Goal: Task Accomplishment & Management: Manage account settings

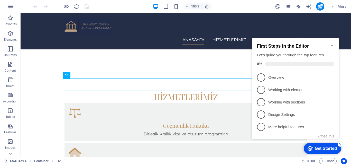
click at [334, 43] on icon "Minimize checklist" at bounding box center [332, 45] width 4 height 4
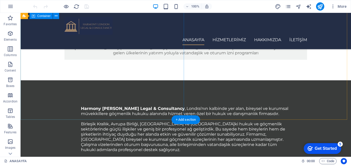
scroll to position [511, 0]
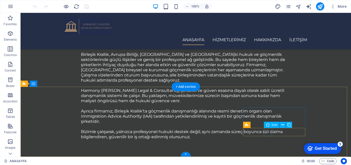
select select "xMidYMid"
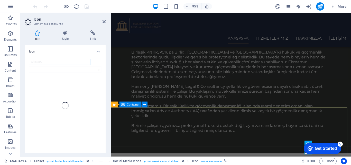
scroll to position [542, 0]
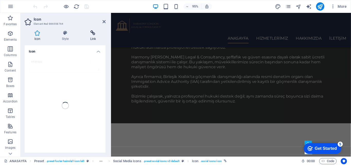
click at [95, 33] on icon at bounding box center [93, 32] width 25 height 5
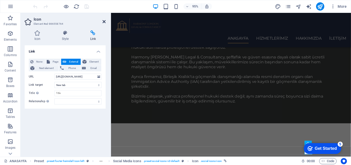
click at [104, 22] on icon at bounding box center [104, 22] width 3 height 4
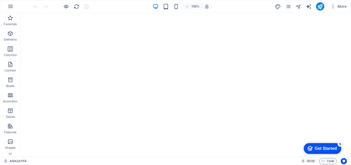
scroll to position [0, 0]
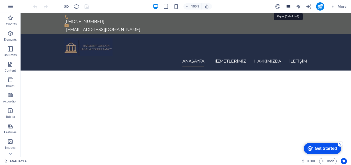
click at [290, 5] on icon "pages" at bounding box center [289, 7] width 6 height 6
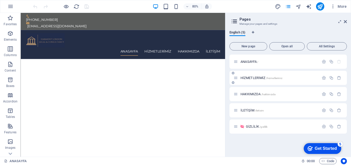
click at [254, 80] on div "HİZMETLERİMİZ /hizmetlerimiz" at bounding box center [277, 78] width 86 height 6
click at [259, 76] on span "HİZMETLERİMİZ /hizmetlerimiz" at bounding box center [262, 78] width 42 height 4
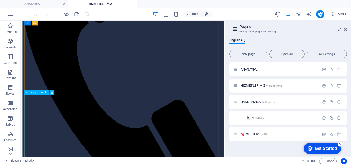
scroll to position [784, 0]
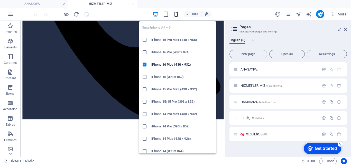
click at [176, 15] on icon "button" at bounding box center [176, 14] width 6 height 6
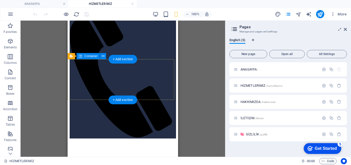
scroll to position [0, 0]
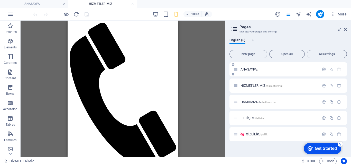
click at [259, 71] on div "ANASAYFA /" at bounding box center [277, 69] width 86 height 6
click at [251, 68] on span "ANASAYFA /" at bounding box center [250, 69] width 18 height 4
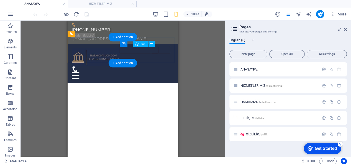
click at [154, 66] on figure at bounding box center [121, 69] width 98 height 6
select select "xMidYMid"
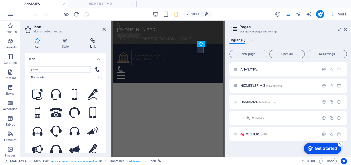
click at [96, 41] on icon at bounding box center [93, 40] width 25 height 5
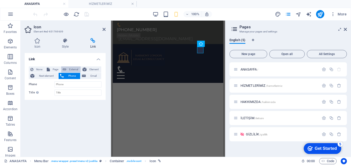
click at [69, 70] on span "External" at bounding box center [73, 69] width 11 height 6
select select "blank"
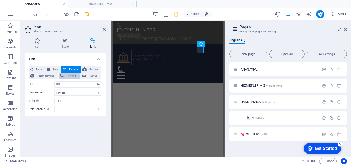
click at [68, 76] on span "Phone" at bounding box center [72, 76] width 14 height 6
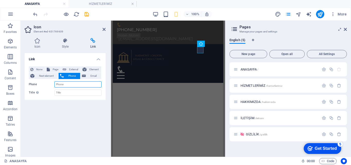
click at [66, 83] on input "Phone" at bounding box center [78, 84] width 47 height 6
type input "[PHONE_NUMBER]"
click at [83, 111] on div "Link None Page External Element Next element Phone Email Page ANASAYFA HİZMETLE…" at bounding box center [65, 103] width 81 height 100
click at [66, 40] on icon at bounding box center [65, 40] width 26 height 5
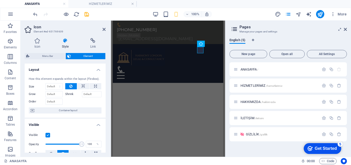
click at [101, 30] on header "Icon Element #ed-651769609" at bounding box center [65, 27] width 81 height 13
click at [104, 28] on icon at bounding box center [104, 29] width 3 height 4
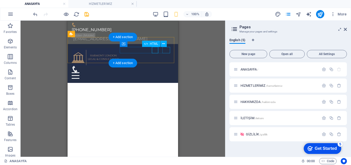
click at [167, 72] on div at bounding box center [123, 75] width 102 height 6
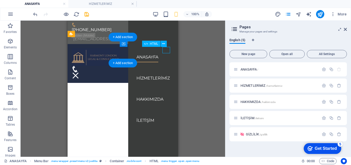
click at [167, 72] on div at bounding box center [123, 75] width 102 height 6
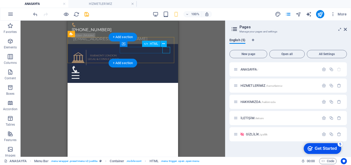
click at [166, 72] on div at bounding box center [123, 75] width 102 height 6
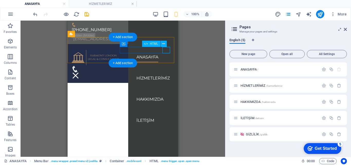
click at [166, 72] on div at bounding box center [123, 75] width 102 height 6
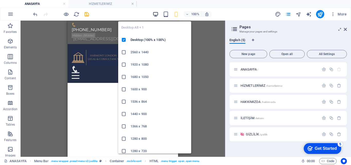
click at [154, 14] on icon "button" at bounding box center [156, 14] width 6 height 6
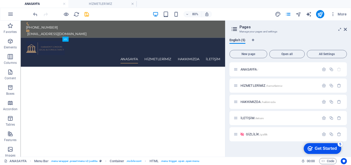
click at [344, 30] on header "Pages Manage your pages and settings" at bounding box center [289, 27] width 117 height 13
click at [345, 30] on icon at bounding box center [345, 29] width 3 height 4
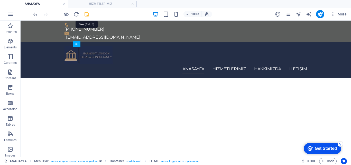
click at [87, 13] on icon "save" at bounding box center [87, 14] width 6 height 6
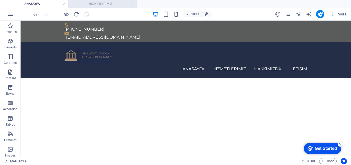
click at [107, 1] on h4 "HİZMETLERİMİZ" at bounding box center [102, 4] width 68 height 6
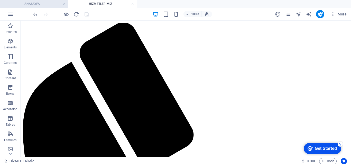
click at [44, 3] on h4 "ANASAYFA" at bounding box center [34, 4] width 68 height 6
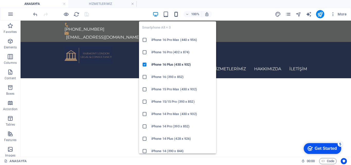
click at [173, 14] on icon "button" at bounding box center [176, 14] width 6 height 6
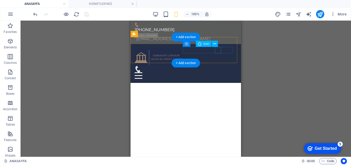
click at [217, 66] on figure at bounding box center [184, 69] width 98 height 6
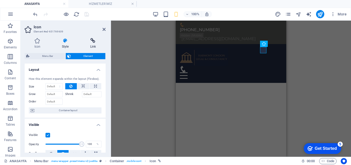
click at [95, 45] on h4 "Link" at bounding box center [93, 43] width 25 height 11
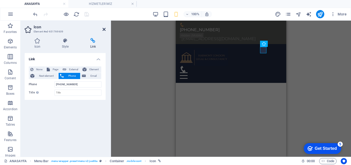
click at [104, 29] on icon at bounding box center [104, 29] width 3 height 4
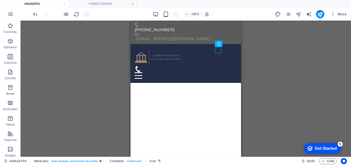
click at [257, 66] on div "H2 Container Menu Bar Container Preset Preset Container Container Preset Preset…" at bounding box center [186, 89] width 331 height 136
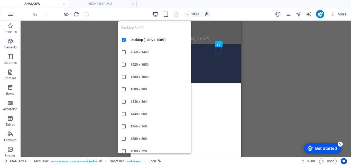
click at [153, 14] on icon "button" at bounding box center [156, 14] width 6 height 6
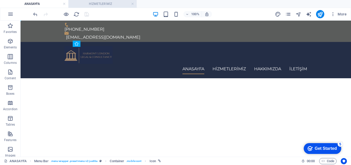
click at [135, 3] on h4 "HİZMETLERİMİZ" at bounding box center [102, 4] width 68 height 6
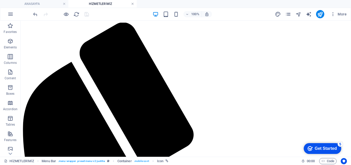
click at [131, 3] on link at bounding box center [132, 4] width 3 height 5
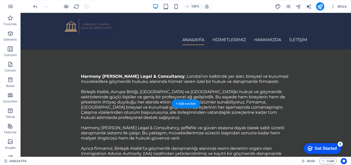
scroll to position [511, 0]
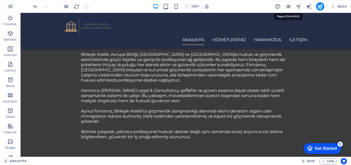
click at [290, 8] on icon "pages" at bounding box center [289, 7] width 6 height 6
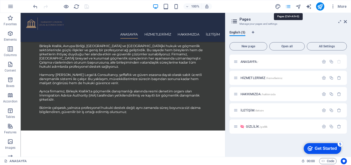
scroll to position [532, 0]
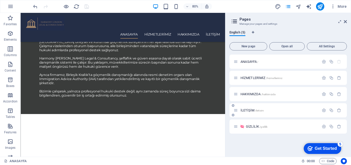
click at [249, 109] on span "İLETİŞİM /iletisim" at bounding box center [252, 110] width 23 height 4
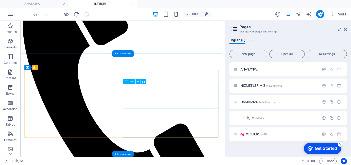
scroll to position [5, 0]
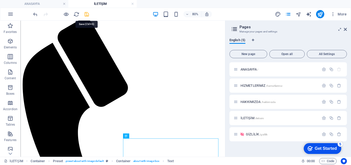
click at [87, 14] on icon "save" at bounding box center [87, 14] width 6 height 6
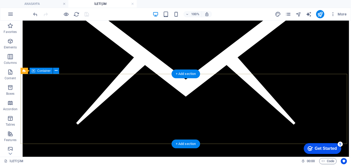
scroll to position [0, 0]
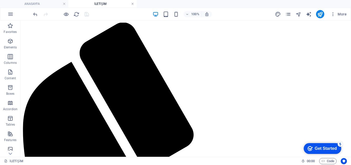
drag, startPoint x: 132, startPoint y: 4, endPoint x: 102, endPoint y: 28, distance: 38.3
click at [132, 4] on link at bounding box center [132, 4] width 3 height 5
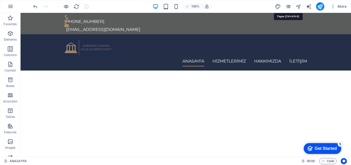
click at [288, 5] on icon "pages" at bounding box center [289, 7] width 6 height 6
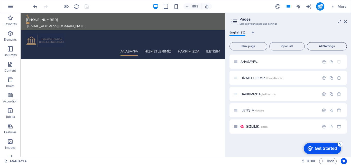
click at [326, 46] on span "All Settings" at bounding box center [326, 46] width 35 height 3
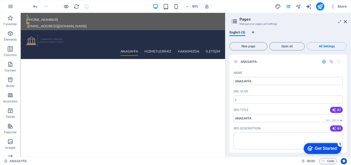
click at [235, 21] on icon at bounding box center [235, 21] width 8 height 7
click at [297, 7] on icon "navigator" at bounding box center [299, 7] width 6 height 6
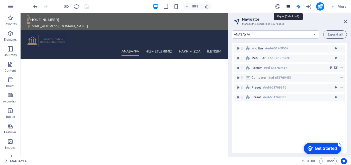
click at [288, 6] on icon "pages" at bounding box center [289, 7] width 6 height 6
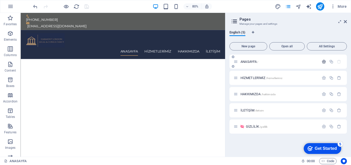
click at [324, 61] on icon "button" at bounding box center [324, 61] width 4 height 4
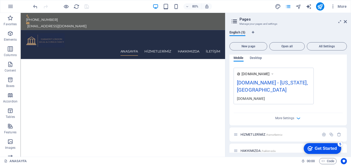
scroll to position [143, 0]
click at [295, 116] on div "More Settings" at bounding box center [288, 117] width 109 height 8
click at [296, 118] on icon "button" at bounding box center [299, 118] width 6 height 6
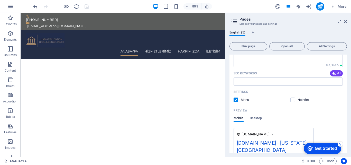
scroll to position [84, 0]
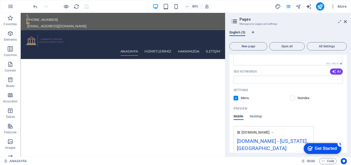
click at [259, 114] on div "Preview Mobile Desktop" at bounding box center [288, 115] width 109 height 22
click at [258, 117] on span "Desktop" at bounding box center [256, 116] width 12 height 7
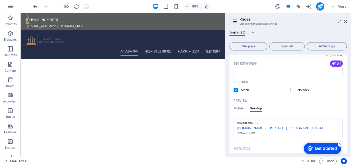
scroll to position [86, 0]
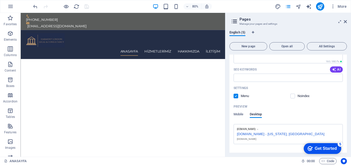
click at [298, 133] on div "[DOMAIN_NAME] - [US_STATE], [GEOGRAPHIC_DATA]" at bounding box center [288, 133] width 103 height 5
click at [239, 113] on span "Mobile" at bounding box center [239, 114] width 10 height 7
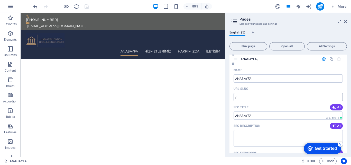
scroll to position [0, 0]
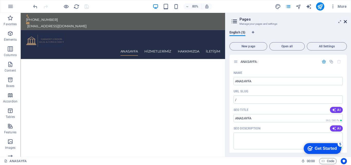
click at [345, 22] on icon at bounding box center [345, 22] width 3 height 4
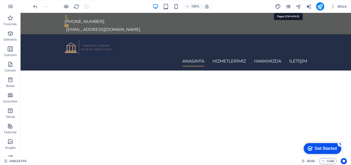
click at [290, 6] on icon "pages" at bounding box center [289, 7] width 6 height 6
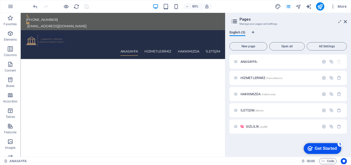
click at [241, 32] on span "English (5)" at bounding box center [238, 32] width 16 height 7
click at [345, 22] on icon at bounding box center [345, 22] width 3 height 4
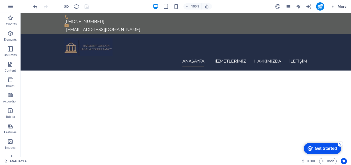
click at [342, 4] on span "More" at bounding box center [339, 6] width 16 height 5
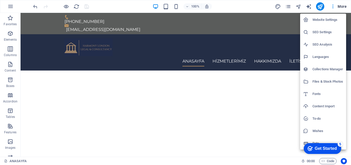
click at [333, 20] on h6 "Website Settings" at bounding box center [328, 20] width 31 height 6
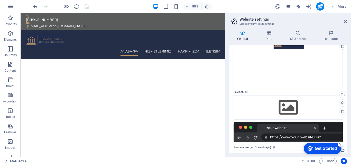
scroll to position [30, 0]
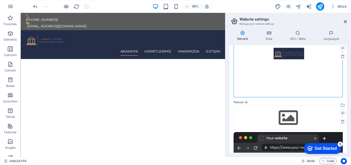
click at [298, 57] on div "Drag files here, click to choose files or select files from Files or our free s…" at bounding box center [288, 68] width 109 height 57
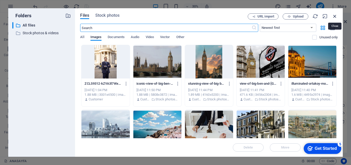
click at [335, 17] on icon "button" at bounding box center [335, 16] width 6 height 6
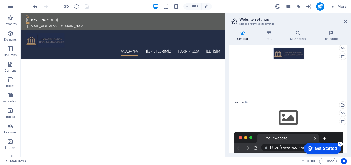
click at [295, 114] on div "Drag files here, click to choose files or select files from Files or our free s…" at bounding box center [288, 117] width 109 height 24
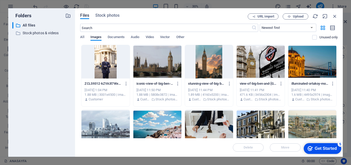
click at [162, 64] on div at bounding box center [158, 61] width 48 height 33
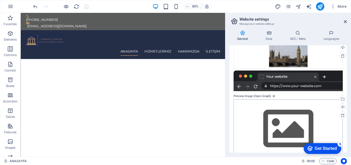
scroll to position [100, 0]
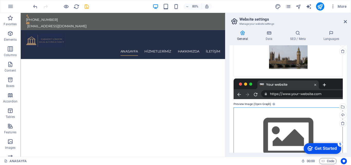
click at [294, 121] on div "Drag files here, click to choose files or select files from Files or our free s…" at bounding box center [288, 136] width 109 height 59
click at [294, 121] on body "[DOMAIN_NAME] ANASAYFA Favorites Elements Columns Content Boxes Accordion Table…" at bounding box center [175, 82] width 351 height 165
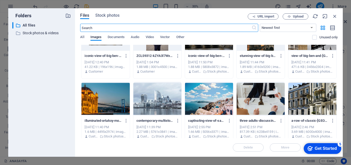
scroll to position [13, 0]
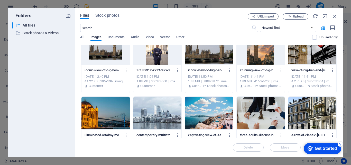
click at [154, 52] on div at bounding box center [158, 48] width 48 height 33
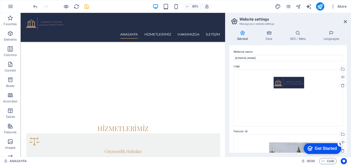
scroll to position [0, 0]
click at [271, 37] on h4 "Data" at bounding box center [270, 35] width 24 height 11
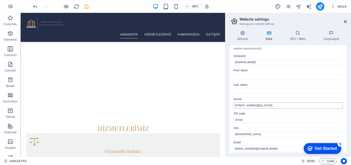
scroll to position [9, 0]
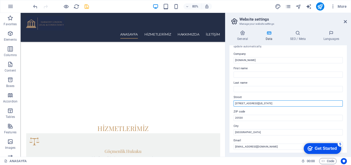
click at [271, 103] on input "[STREET_ADDRESS][US_STATE]" at bounding box center [288, 103] width 109 height 6
type input "[GEOGRAPHIC_DATA]"
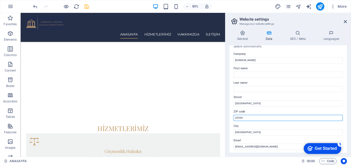
click at [240, 115] on input "20530" at bounding box center [288, 118] width 109 height 6
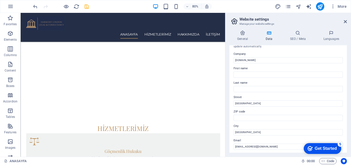
click at [259, 98] on label "Street" at bounding box center [288, 97] width 109 height 6
click at [259, 100] on input "[GEOGRAPHIC_DATA]" at bounding box center [288, 103] width 109 height 6
click at [241, 101] on input "[GEOGRAPHIC_DATA]" at bounding box center [288, 103] width 109 height 6
click at [251, 95] on label "Street" at bounding box center [288, 97] width 109 height 6
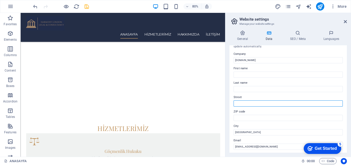
click at [251, 100] on input "Street" at bounding box center [288, 103] width 109 height 6
click at [251, 95] on label "Street" at bounding box center [288, 97] width 109 height 6
click at [251, 100] on input "Street" at bounding box center [288, 103] width 109 height 6
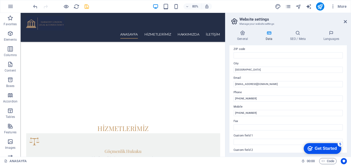
scroll to position [140, 0]
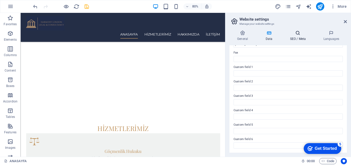
click at [300, 32] on icon at bounding box center [297, 32] width 31 height 5
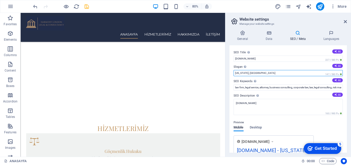
click at [260, 72] on input "[US_STATE], [GEOGRAPHIC_DATA]" at bounding box center [288, 73] width 109 height 6
type input "[GEOGRAPHIC_DATA], [GEOGRAPHIC_DATA]"
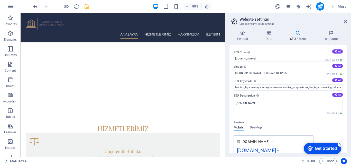
click at [262, 125] on div "Preview" at bounding box center [288, 122] width 109 height 6
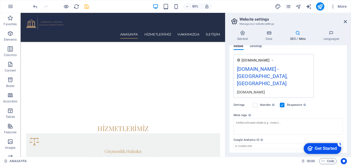
scroll to position [89, 0]
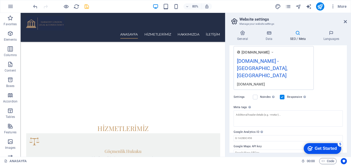
click at [86, 6] on icon "save" at bounding box center [87, 7] width 6 height 6
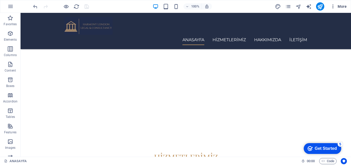
click at [342, 7] on span "More" at bounding box center [339, 6] width 16 height 5
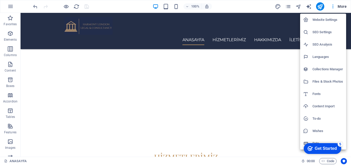
click at [334, 31] on h6 "SEO Settings" at bounding box center [328, 32] width 31 height 6
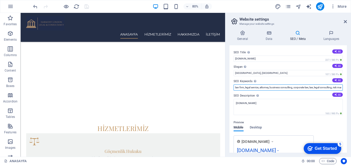
click at [291, 86] on input "law firm, legal service, attorney, business consulting, corporate law, law, leg…" at bounding box center [288, 87] width 109 height 6
click at [309, 89] on input "law firm, legal service, attorney, business consulting, corporate law, law, leg…" at bounding box center [288, 87] width 109 height 6
click at [236, 88] on input "law firm, legal service, attorney, business consulting, corporate law, law, leg…" at bounding box center [288, 87] width 109 height 6
type input "UK immigration, [GEOGRAPHIC_DATA] visas, law firm, legal service, attorney, bus…"
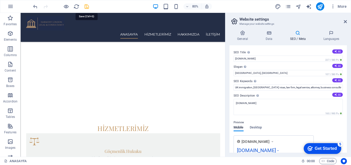
click at [86, 4] on icon "save" at bounding box center [87, 7] width 6 height 6
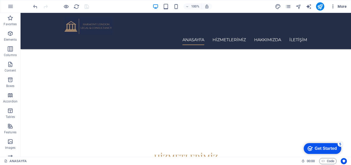
click at [344, 6] on span "More" at bounding box center [339, 6] width 16 height 5
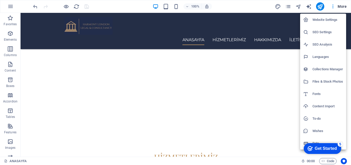
click at [332, 55] on h6 "Languages" at bounding box center [328, 57] width 31 height 6
select select "41"
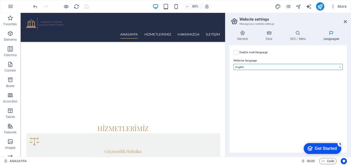
click at [267, 65] on select "Abkhazian Afar Afrikaans Akan Albanian Amharic Arabic Aragonese Armenian Assame…" at bounding box center [288, 67] width 109 height 6
click at [235, 52] on label at bounding box center [236, 52] width 5 height 5
click at [0, 0] on input "Enable multilanguage To disable multilanguage delete all languages until only o…" at bounding box center [0, 0] width 0 height 0
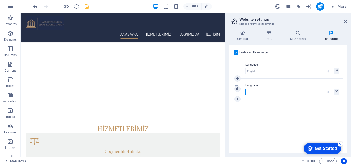
click at [263, 93] on select "Abkhazian Afar Afrikaans Akan Albanian Amharic Arabic Aragonese Armenian Assame…" at bounding box center [289, 92] width 86 height 6
click at [264, 93] on select "Abkhazian Afar Afrikaans Akan Albanian Amharic Arabic Aragonese Armenian Assame…" at bounding box center [289, 92] width 86 height 6
click at [256, 84] on label "Language" at bounding box center [292, 86] width 93 height 6
click at [256, 89] on select "Abkhazian Afar Afrikaans Akan Albanian Amharic Arabic Aragonese Armenian Assame…" at bounding box center [289, 92] width 86 height 6
click at [257, 89] on select "Abkhazian Afar Afrikaans Akan Albanian Amharic Arabic Aragonese Armenian Assame…" at bounding box center [289, 92] width 86 height 6
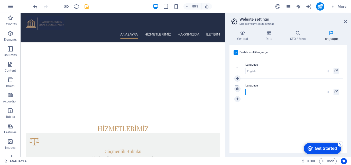
select select "165"
click at [246, 89] on select "Abkhazian Afar Afrikaans Akan Albanian Amharic Arabic Aragonese Armenian Assame…" at bounding box center [289, 92] width 86 height 6
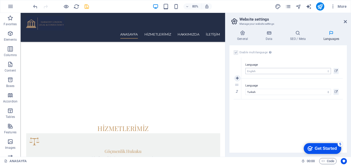
click at [253, 72] on div "1 Language Abkhazian Afar Afrikaans Akan Albanian Amharic Arabic Aragonese Arme…" at bounding box center [288, 79] width 109 height 42
drag, startPoint x: 236, startPoint y: 85, endPoint x: 235, endPoint y: 64, distance: 20.3
select select "165"
click at [281, 122] on div "Enable multilanguage To disable multilanguage delete all languages until only o…" at bounding box center [289, 98] width 118 height 107
click at [87, 5] on icon "save" at bounding box center [87, 7] width 6 height 6
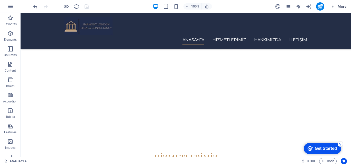
click at [345, 9] on button "More" at bounding box center [339, 6] width 20 height 8
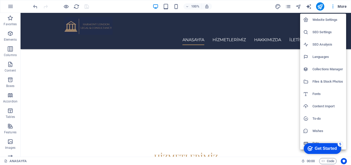
click at [336, 7] on div at bounding box center [175, 82] width 351 height 165
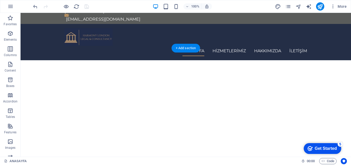
scroll to position [0, 0]
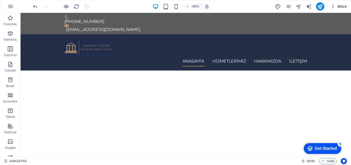
click at [335, 9] on icon "button" at bounding box center [333, 6] width 5 height 5
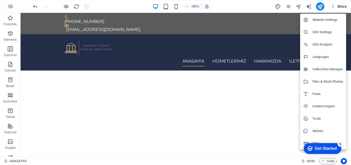
click at [333, 21] on h6 "Website Settings" at bounding box center [328, 20] width 31 height 6
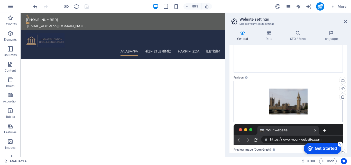
scroll to position [55, 0]
click at [295, 98] on div "Drag files here, click to choose files or select files from Files or our free s…" at bounding box center [288, 101] width 109 height 41
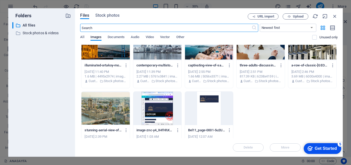
scroll to position [98, 0]
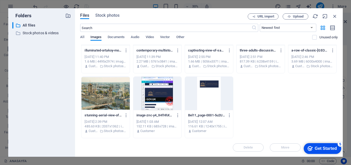
click at [214, 93] on div at bounding box center [209, 93] width 48 height 33
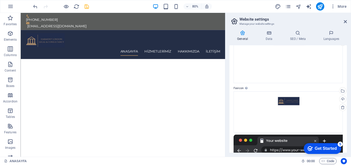
scroll to position [41, 0]
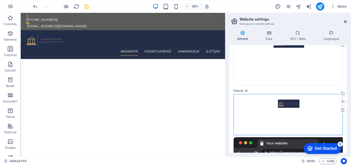
click at [289, 106] on div "Drag files here, click to choose files or select files from Files or our free s…" at bounding box center [288, 114] width 109 height 41
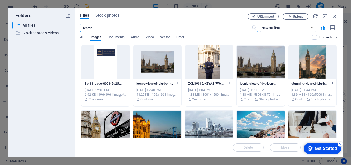
click at [317, 66] on div at bounding box center [313, 61] width 48 height 33
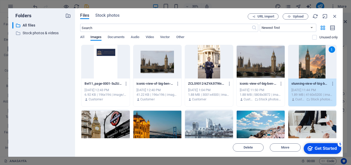
click at [317, 66] on div "1" at bounding box center [313, 61] width 48 height 33
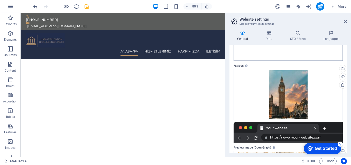
scroll to position [77, 0]
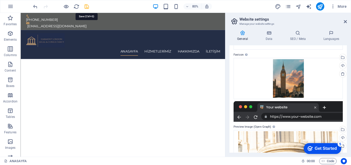
click at [88, 5] on icon "save" at bounding box center [87, 7] width 6 height 6
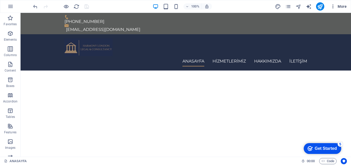
click at [343, 5] on span "More" at bounding box center [339, 6] width 16 height 5
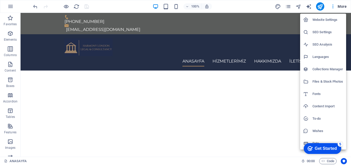
click at [331, 21] on h6 "Website Settings" at bounding box center [328, 20] width 31 height 6
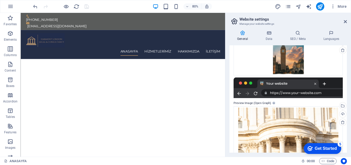
scroll to position [101, 0]
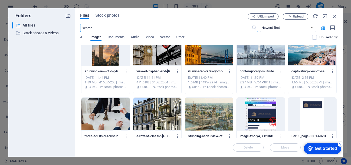
scroll to position [98, 0]
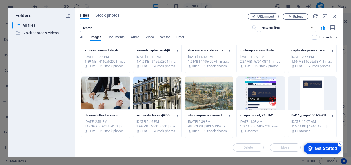
click at [86, 37] on div "All Images Documents Audio Video Vector Other" at bounding box center [196, 40] width 232 height 10
click at [84, 36] on span "All" at bounding box center [82, 37] width 4 height 7
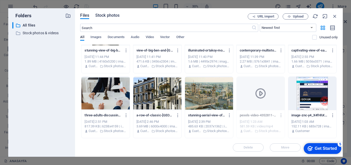
click at [116, 14] on span "Stock photos" at bounding box center [107, 15] width 24 height 6
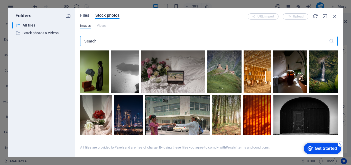
click at [88, 16] on span "Files" at bounding box center [84, 15] width 9 height 6
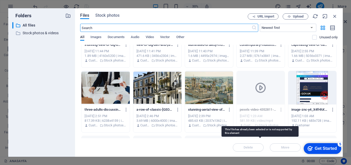
scroll to position [0, 0]
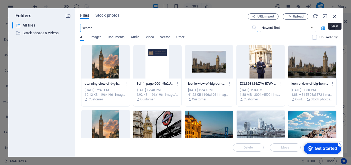
click at [335, 14] on icon "button" at bounding box center [335, 16] width 6 height 6
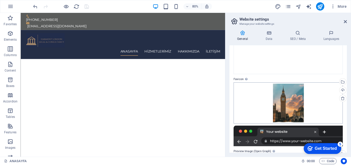
scroll to position [51, 0]
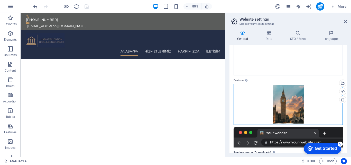
click at [286, 103] on div "Drag files here, click to choose files or select files from Files or our free s…" at bounding box center [288, 104] width 109 height 41
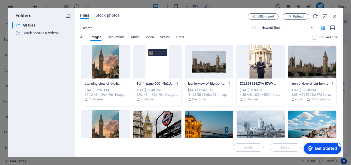
click at [177, 83] on icon "button" at bounding box center [178, 83] width 5 height 5
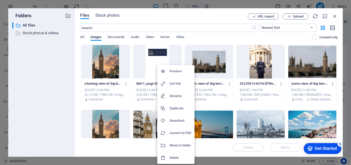
click at [148, 57] on div at bounding box center [175, 82] width 351 height 165
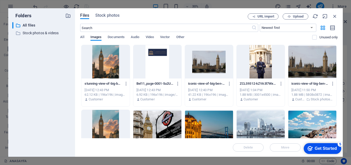
click at [148, 57] on div "Preview Get link Rename Duplicate Download Convert to PDF Move to folder Delete" at bounding box center [175, 84] width 351 height 162
click at [158, 63] on div at bounding box center [158, 61] width 48 height 33
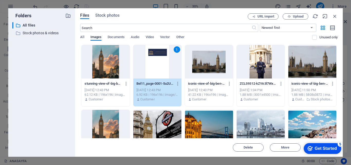
click at [158, 63] on div "1" at bounding box center [158, 61] width 48 height 33
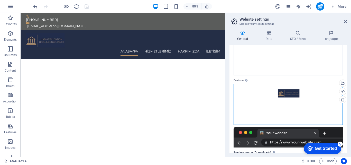
drag, startPoint x: 296, startPoint y: 91, endPoint x: 326, endPoint y: 95, distance: 29.5
click at [326, 95] on div "Drag files here, click to choose files or select files from Files or our free s…" at bounding box center [288, 104] width 109 height 41
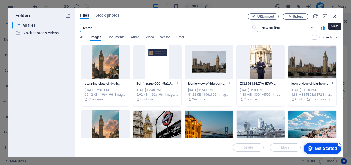
click at [333, 15] on icon "button" at bounding box center [335, 16] width 6 height 6
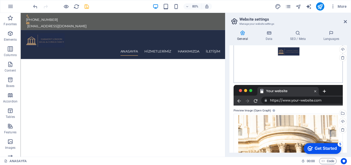
scroll to position [85, 0]
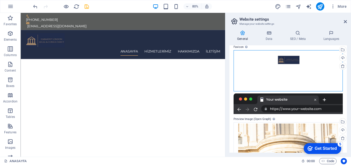
click at [294, 59] on div "Drag files here, click to choose files or select files from Files or our free s…" at bounding box center [288, 70] width 109 height 41
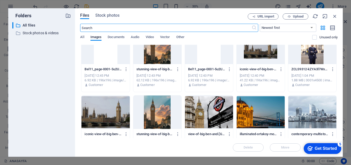
scroll to position [14, 0]
click at [205, 112] on div at bounding box center [209, 112] width 48 height 33
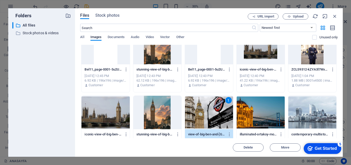
click at [205, 112] on div "1" at bounding box center [209, 112] width 48 height 33
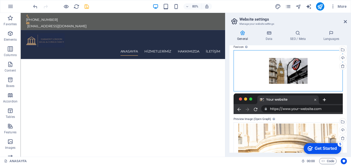
click at [295, 68] on div "Drag files here, click to choose files or select files from Files or our free s…" at bounding box center [288, 70] width 109 height 41
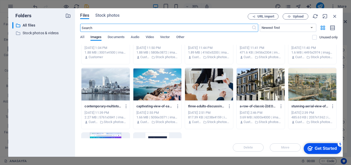
scroll to position [115, 0]
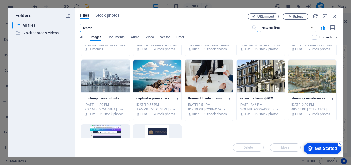
click at [322, 78] on div at bounding box center [313, 76] width 48 height 33
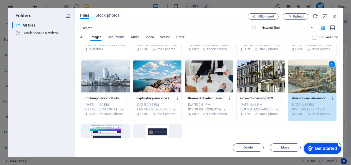
click at [322, 78] on div "1" at bounding box center [313, 76] width 48 height 33
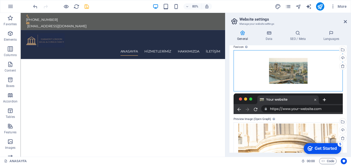
click at [303, 75] on div "Drag files here, click to choose files or select files from Files or our free s…" at bounding box center [288, 70] width 109 height 41
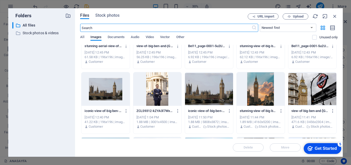
scroll to position [38, 0]
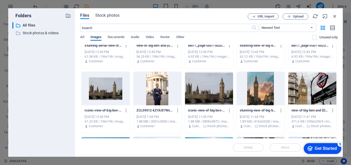
click at [259, 90] on div at bounding box center [261, 88] width 48 height 33
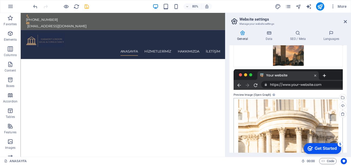
scroll to position [81, 0]
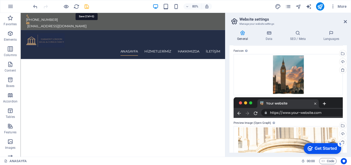
click at [87, 7] on icon "save" at bounding box center [87, 7] width 6 height 6
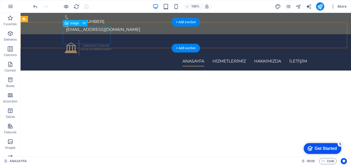
click at [85, 38] on figure at bounding box center [186, 47] width 243 height 18
select select "px"
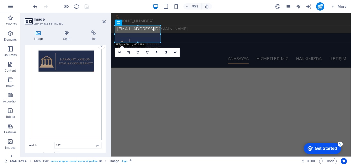
scroll to position [7, 0]
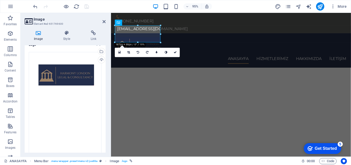
click at [106, 22] on aside "Image Element #ed-651769600 Image Style Link Logo Drag files here, click to cho…" at bounding box center [66, 85] width 91 height 144
click at [103, 21] on icon at bounding box center [104, 22] width 3 height 4
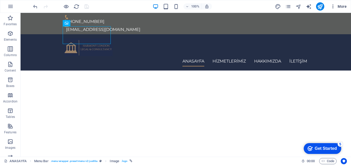
click at [343, 6] on span "More" at bounding box center [339, 6] width 16 height 5
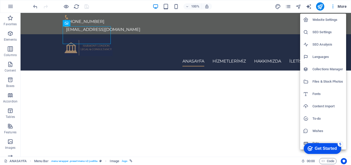
click at [342, 6] on div at bounding box center [175, 82] width 351 height 165
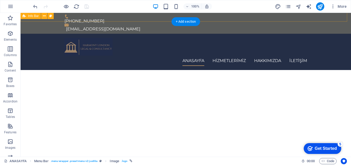
scroll to position [0, 0]
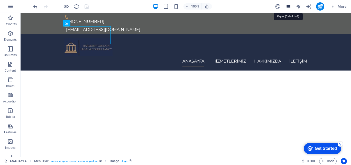
click at [288, 6] on icon "pages" at bounding box center [289, 7] width 6 height 6
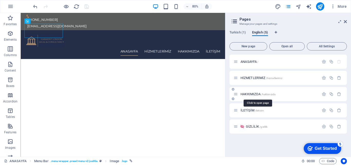
click at [251, 95] on span "HAKKIMIZDA /hakkimizda" at bounding box center [258, 94] width 35 height 4
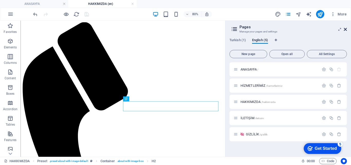
click at [345, 29] on icon at bounding box center [345, 29] width 3 height 4
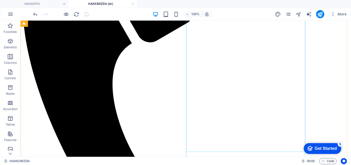
scroll to position [126, 0]
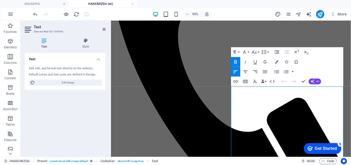
scroll to position [49, 0]
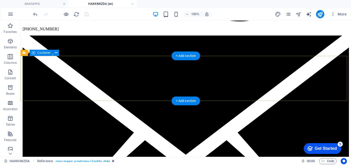
scroll to position [0, 0]
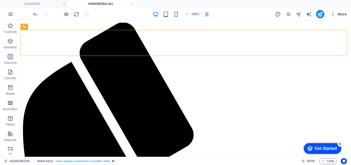
click at [339, 12] on span "More" at bounding box center [339, 14] width 16 height 5
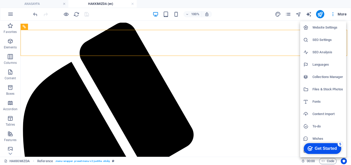
click at [328, 26] on h6 "Website Settings" at bounding box center [328, 27] width 31 height 6
select select "165"
select select "41"
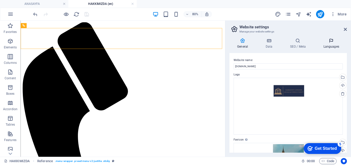
click at [328, 47] on h4 "Languages" at bounding box center [331, 43] width 31 height 11
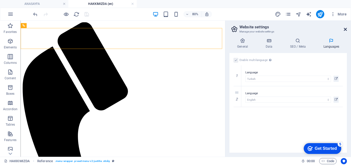
click at [346, 31] on icon at bounding box center [345, 29] width 3 height 4
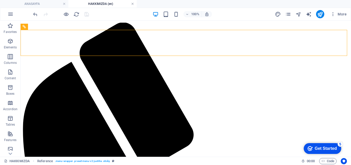
click at [133, 3] on link at bounding box center [132, 4] width 3 height 5
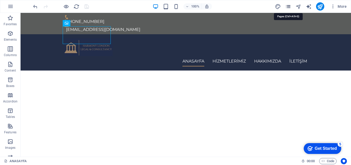
click at [288, 6] on icon "pages" at bounding box center [289, 7] width 6 height 6
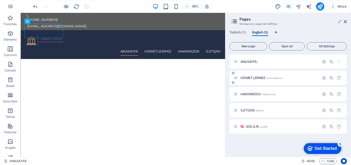
click at [257, 75] on div "HİZMETLERİMİZ /hizmetlerimiz" at bounding box center [277, 78] width 86 height 6
click at [252, 79] on span "HİZMETLERİMİZ /hizmetlerimiz" at bounding box center [262, 78] width 42 height 4
click at [252, 79] on div "HİZMETLERİMİZ /hizmetlerimiz" at bounding box center [289, 78] width 118 height 14
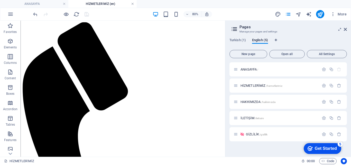
click at [132, 5] on link at bounding box center [132, 4] width 3 height 5
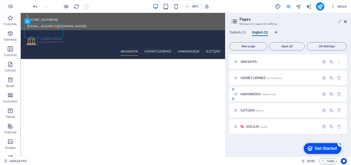
click at [251, 95] on span "HAKKIMIZDA /hakkimizda" at bounding box center [258, 94] width 35 height 4
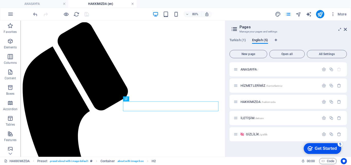
click at [133, 4] on link at bounding box center [132, 4] width 3 height 5
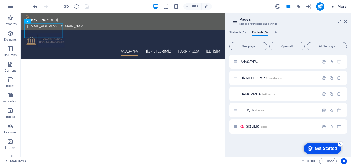
click at [340, 7] on span "More" at bounding box center [339, 6] width 16 height 5
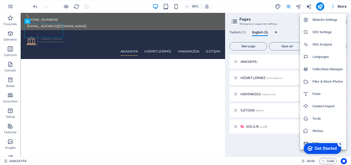
click at [332, 19] on h6 "Website Settings" at bounding box center [328, 20] width 31 height 6
select select "165"
select select "41"
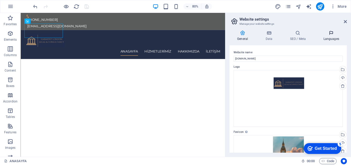
click at [332, 36] on h4 "Languages" at bounding box center [331, 35] width 31 height 11
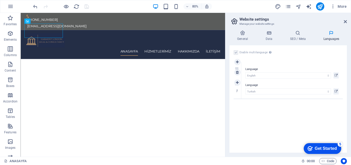
drag, startPoint x: 237, startPoint y: 84, endPoint x: 235, endPoint y: 67, distance: 17.7
select select "41"
click at [345, 22] on icon at bounding box center [345, 22] width 3 height 4
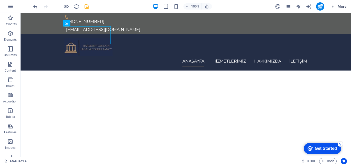
click at [341, 7] on span "More" at bounding box center [339, 6] width 16 height 5
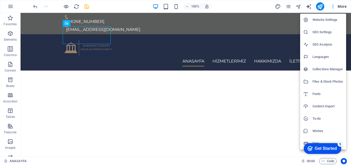
click at [286, 7] on div at bounding box center [175, 82] width 351 height 165
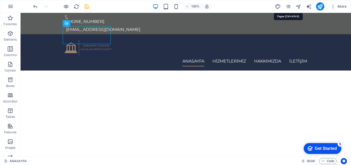
click at [287, 6] on icon "pages" at bounding box center [289, 7] width 6 height 6
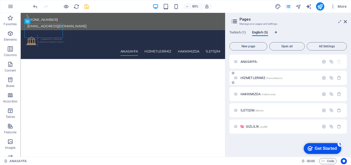
click at [259, 80] on div "HİZMETLERİMİZ /hizmetlerimiz" at bounding box center [277, 78] width 86 height 6
click at [253, 78] on span "HİZMETLERİMİZ /hizmetlerimiz" at bounding box center [262, 78] width 42 height 4
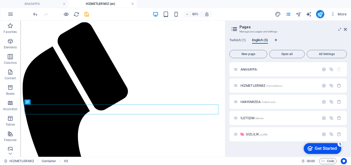
click at [132, 4] on link at bounding box center [132, 4] width 3 height 5
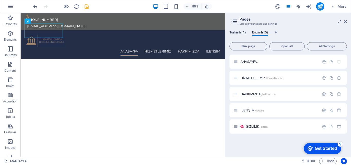
click at [238, 31] on span "Turkish (1)" at bounding box center [238, 32] width 16 height 7
click at [259, 33] on span "English (5)" at bounding box center [260, 32] width 16 height 7
click at [342, 7] on span "More" at bounding box center [339, 6] width 16 height 5
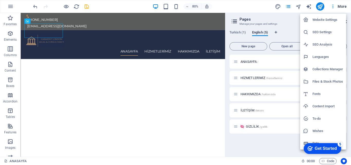
click at [332, 20] on h6 "Website Settings" at bounding box center [328, 20] width 31 height 6
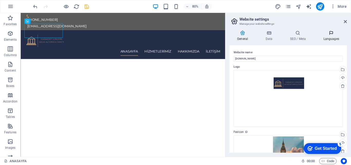
click at [331, 35] on h4 "Languages" at bounding box center [331, 35] width 31 height 11
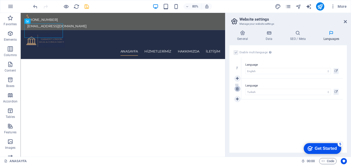
click at [238, 89] on icon at bounding box center [237, 89] width 3 height 4
click at [236, 52] on label at bounding box center [236, 52] width 5 height 5
click at [0, 0] on input "Enable multilanguage To disable multilanguage delete all languages until only o…" at bounding box center [0, 0] width 0 height 0
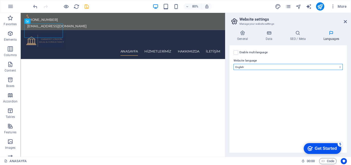
click at [257, 65] on select "Abkhazian Afar Afrikaans Akan Albanian Amharic Arabic Aragonese Armenian Assame…" at bounding box center [288, 67] width 109 height 6
click at [234, 64] on select "Abkhazian Afar Afrikaans Akan Albanian Amharic Arabic Aragonese Armenian Assame…" at bounding box center [288, 67] width 109 height 6
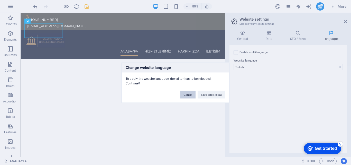
click at [188, 94] on button "Cancel" at bounding box center [188, 95] width 15 height 8
select select "41"
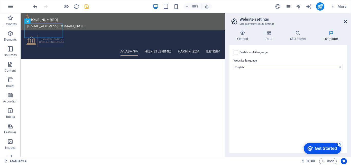
click at [345, 20] on icon at bounding box center [345, 22] width 3 height 4
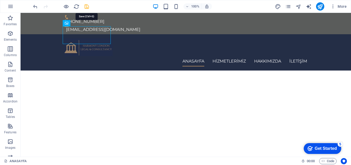
click at [87, 4] on icon "save" at bounding box center [87, 7] width 6 height 6
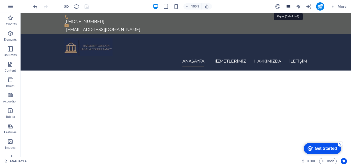
click at [288, 9] on icon "pages" at bounding box center [289, 7] width 6 height 6
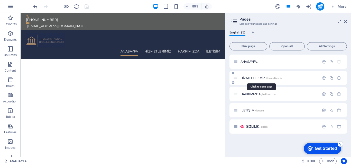
click at [256, 76] on span "HİZMETLERİMİZ /hizmetlerimiz" at bounding box center [262, 78] width 42 height 4
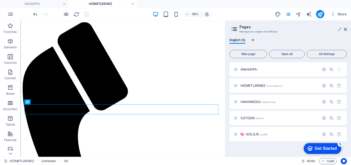
click at [132, 3] on link at bounding box center [132, 4] width 3 height 5
